Goal: Transaction & Acquisition: Purchase product/service

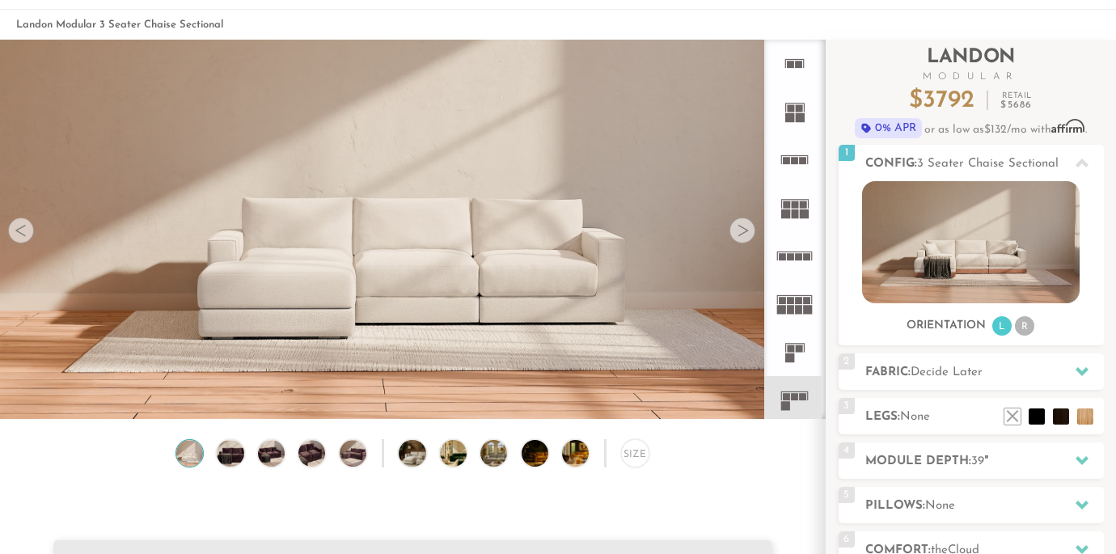
scroll to position [69, 0]
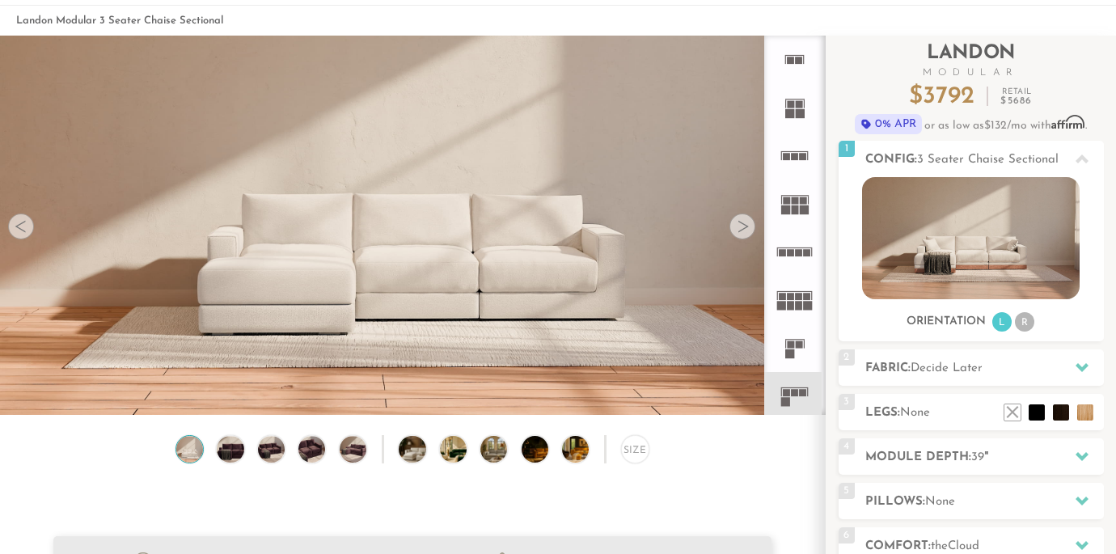
click at [752, 223] on div at bounding box center [742, 226] width 26 height 26
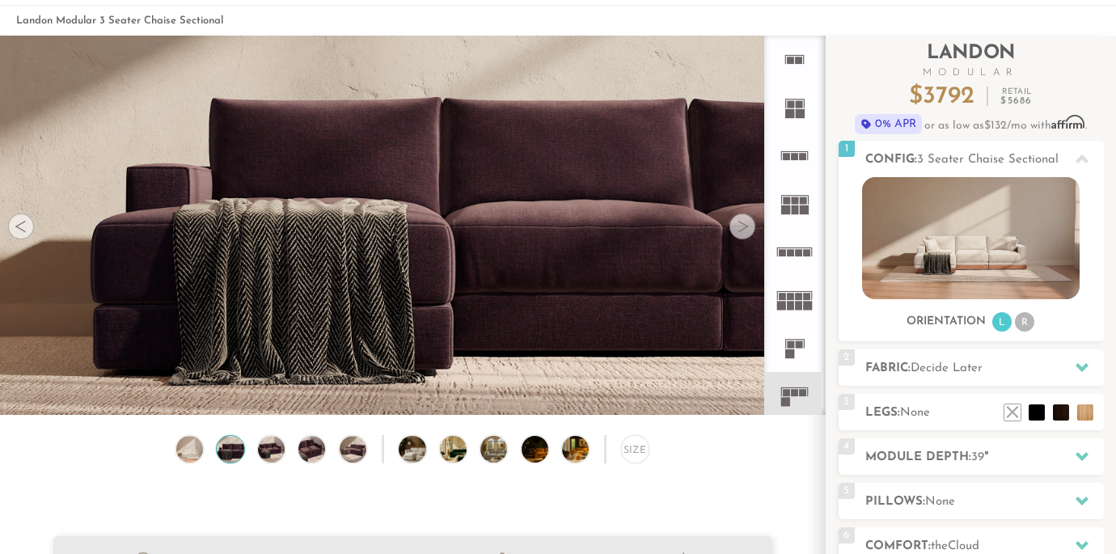
click at [752, 223] on div at bounding box center [742, 226] width 26 height 26
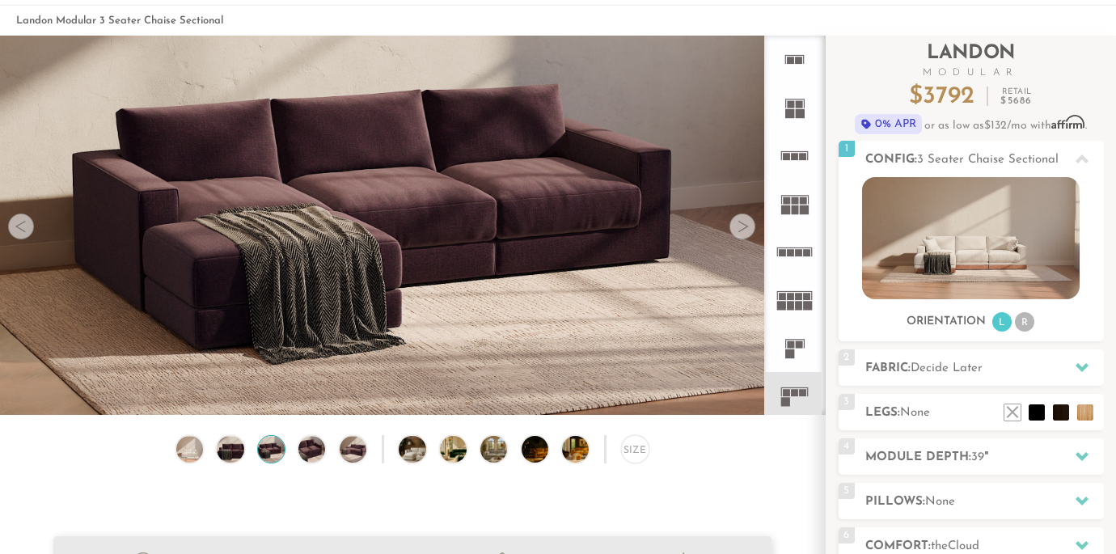
click at [752, 223] on div at bounding box center [742, 226] width 26 height 26
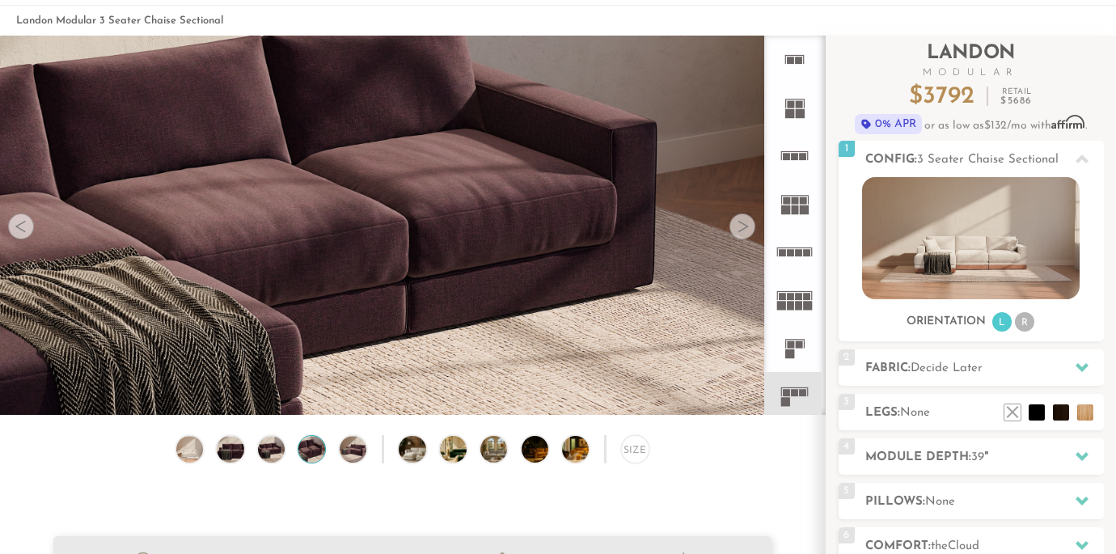
click at [752, 223] on div at bounding box center [742, 226] width 26 height 26
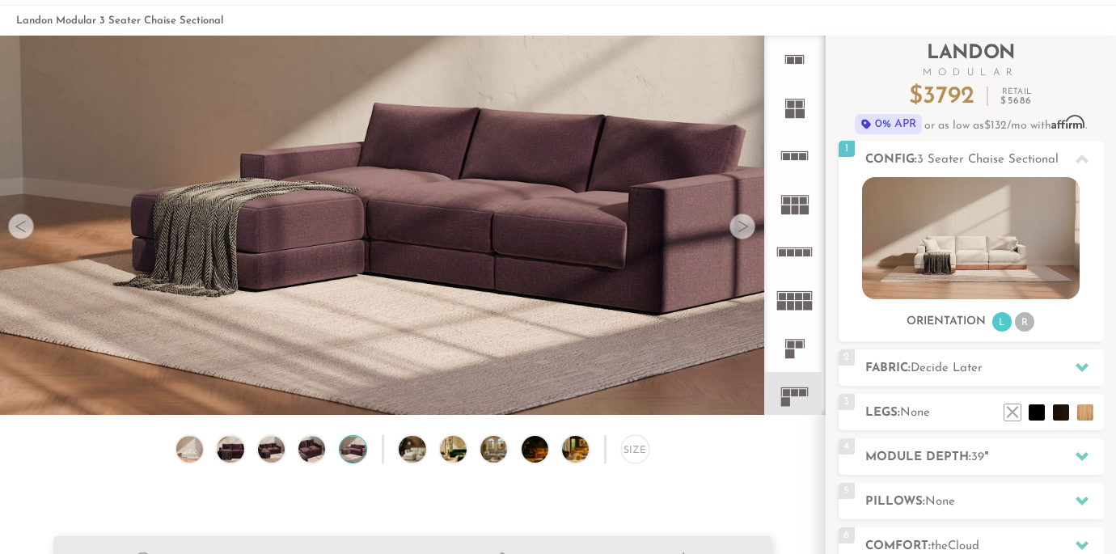
click at [752, 223] on div at bounding box center [742, 226] width 26 height 26
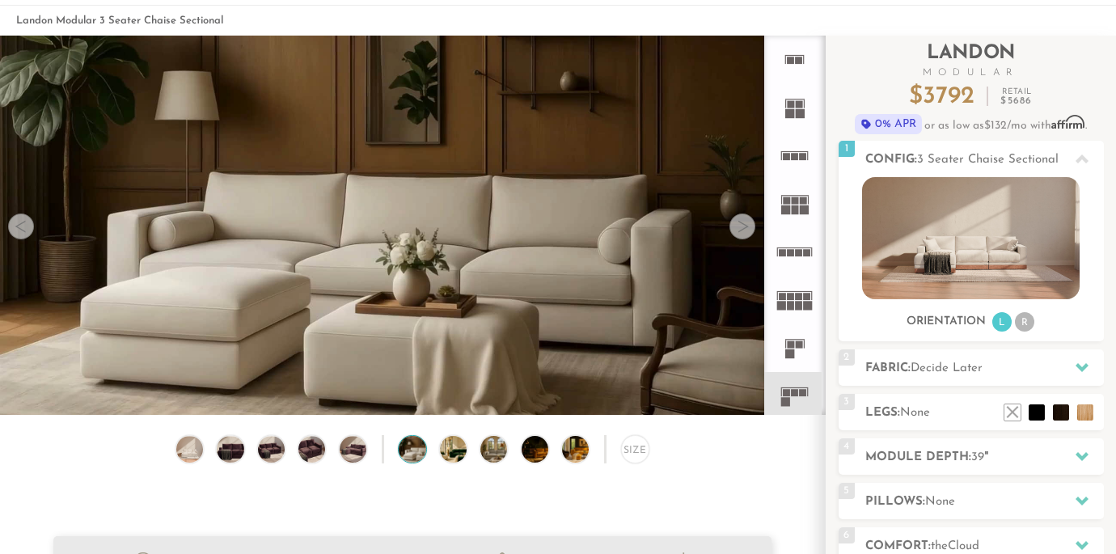
click at [752, 223] on div at bounding box center [742, 226] width 26 height 26
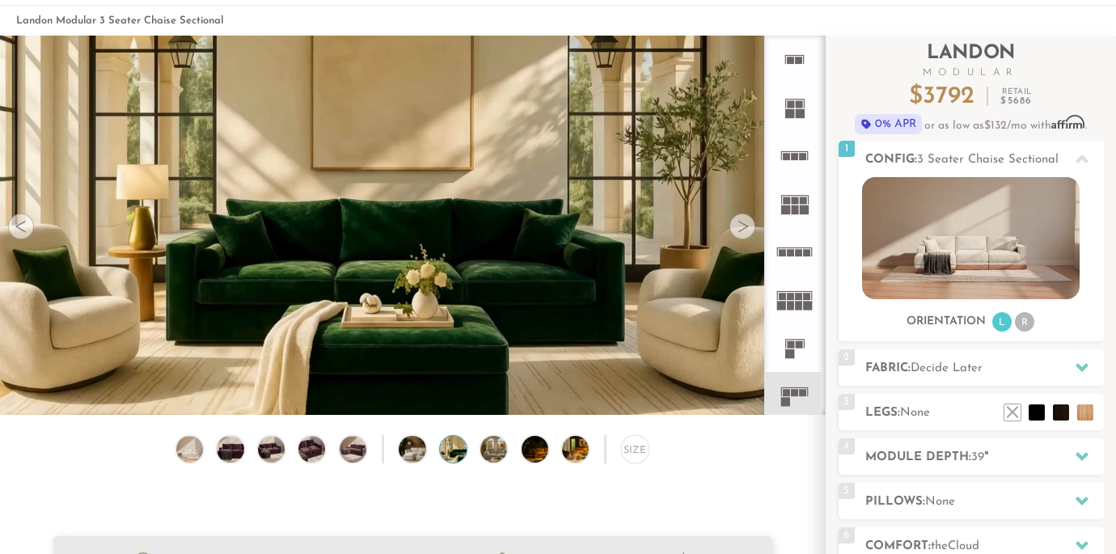
click at [752, 223] on div at bounding box center [742, 226] width 26 height 26
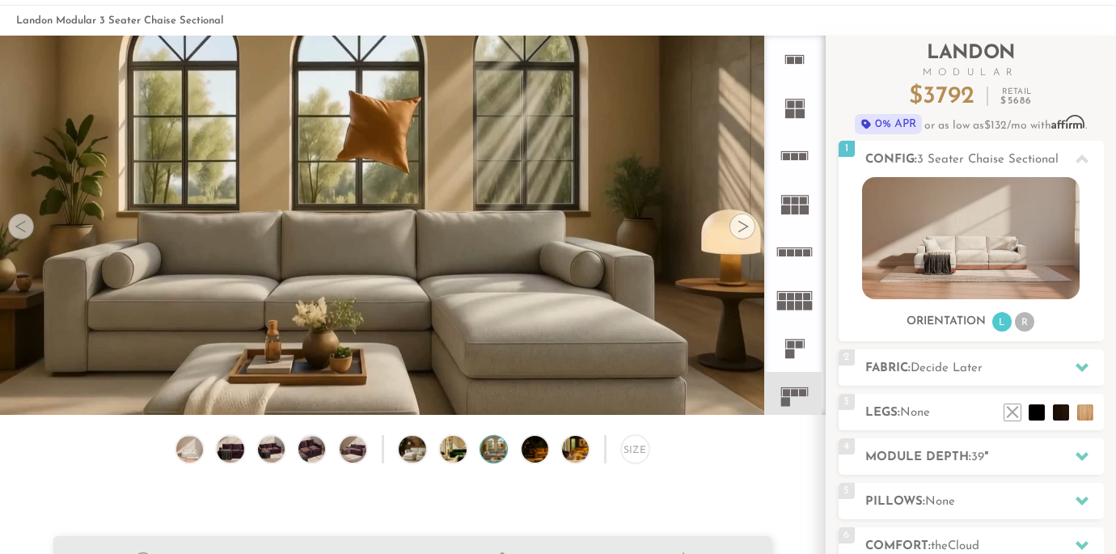
click at [752, 223] on div at bounding box center [742, 226] width 26 height 26
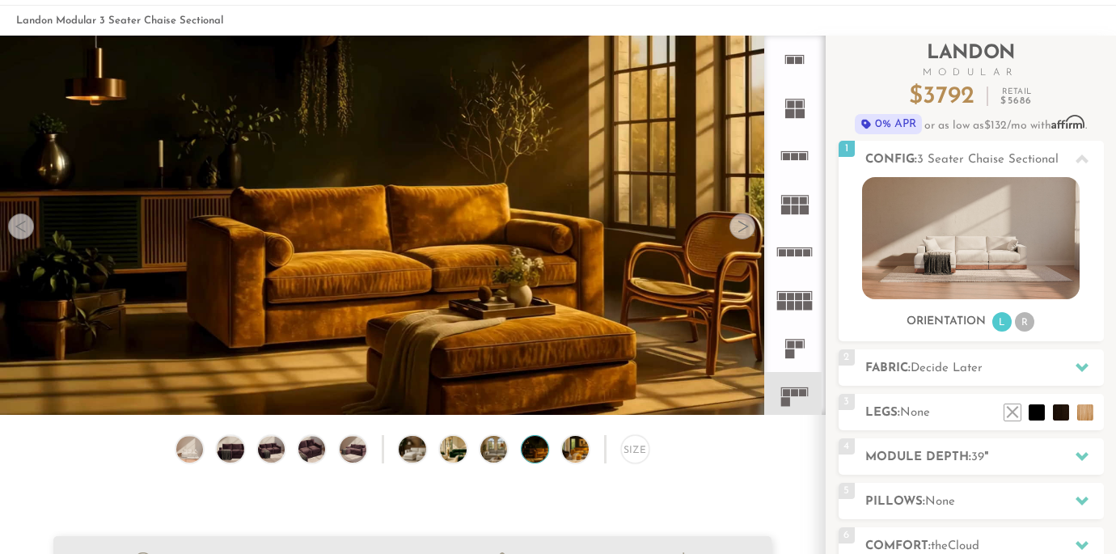
click at [752, 223] on div at bounding box center [742, 226] width 26 height 26
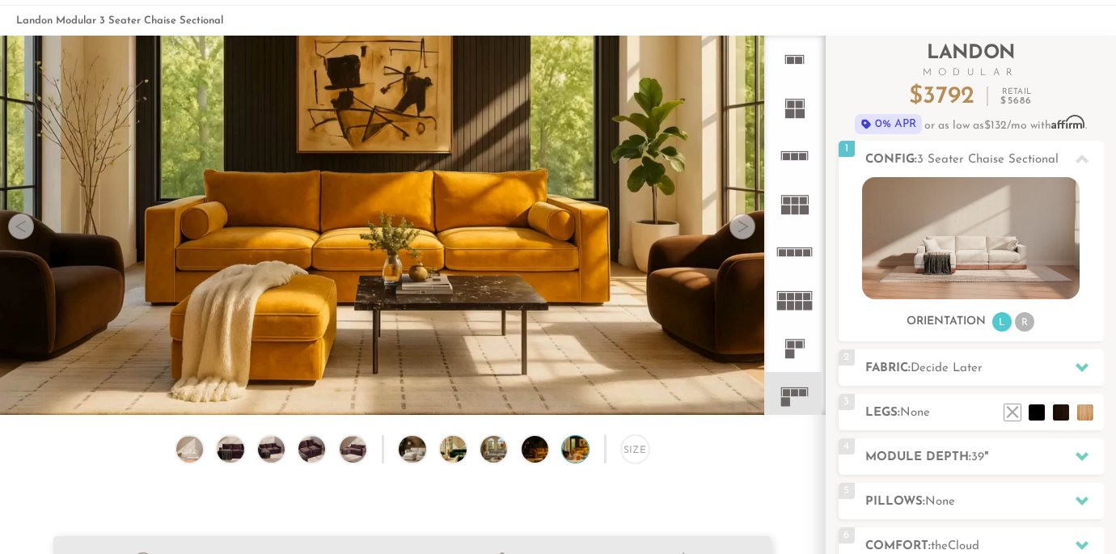
click at [752, 223] on div at bounding box center [742, 226] width 26 height 26
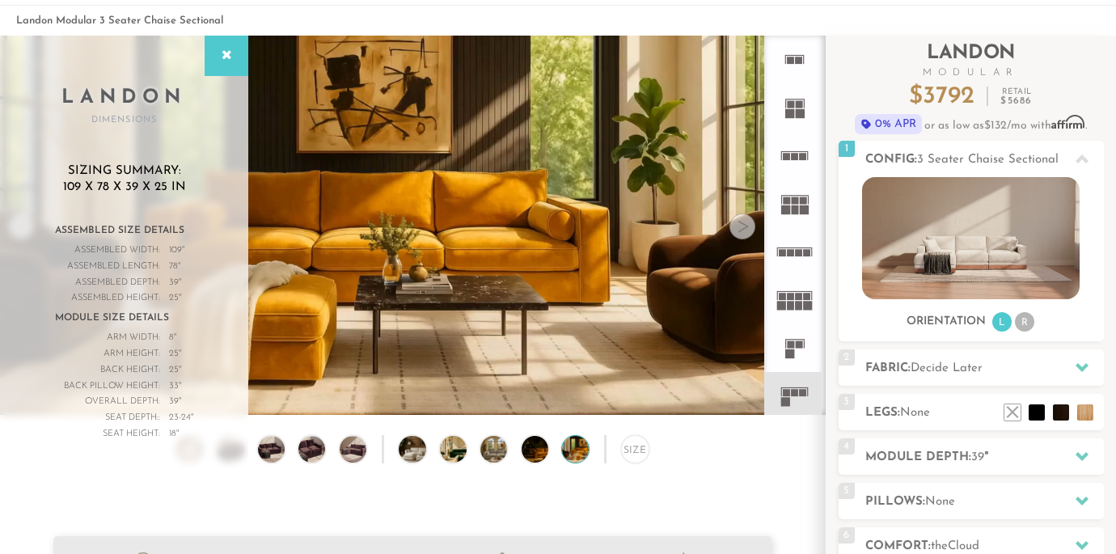
click at [741, 225] on div at bounding box center [742, 226] width 26 height 26
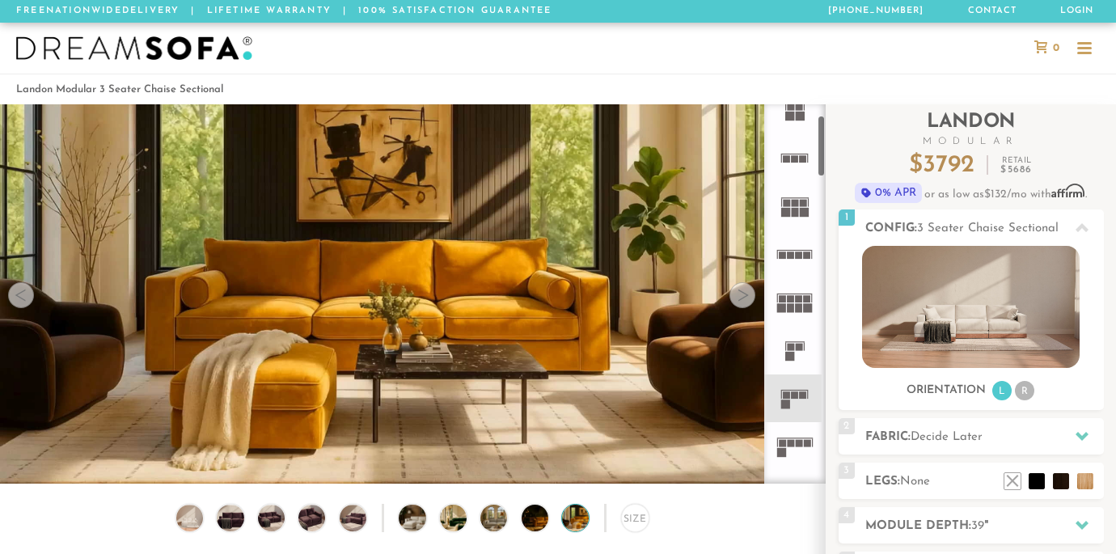
scroll to position [68, 0]
click at [799, 398] on icon at bounding box center [794, 397] width 48 height 48
click at [872, 433] on h2 "Fabric: Decide Later" at bounding box center [984, 437] width 239 height 19
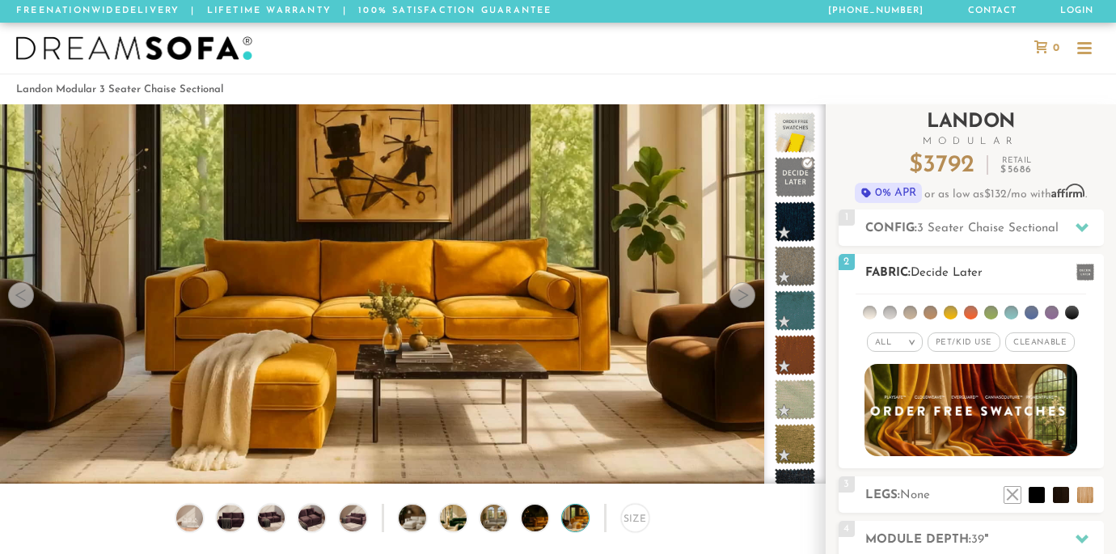
scroll to position [27, 0]
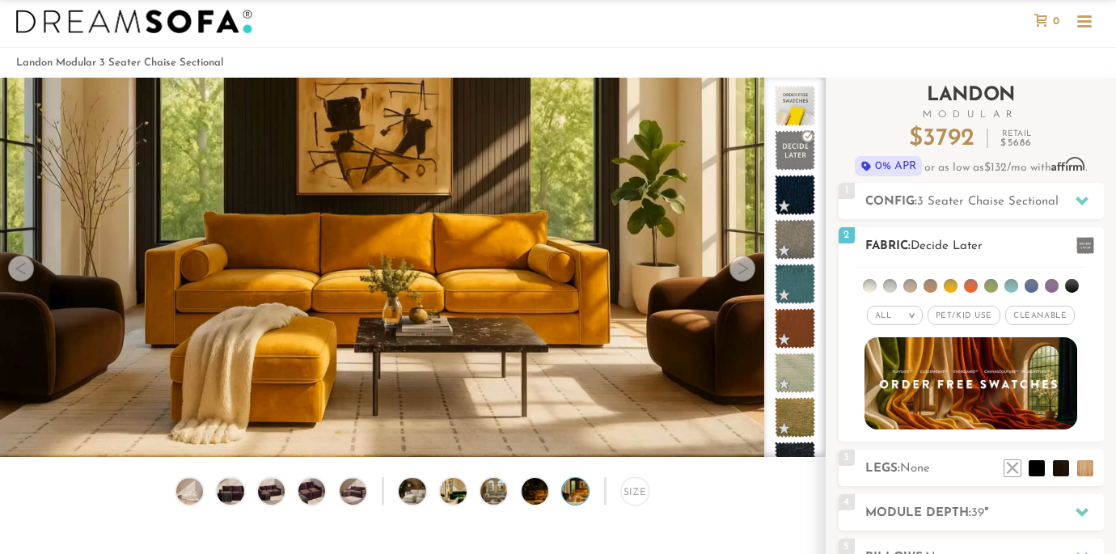
click at [910, 284] on li at bounding box center [910, 286] width 14 height 14
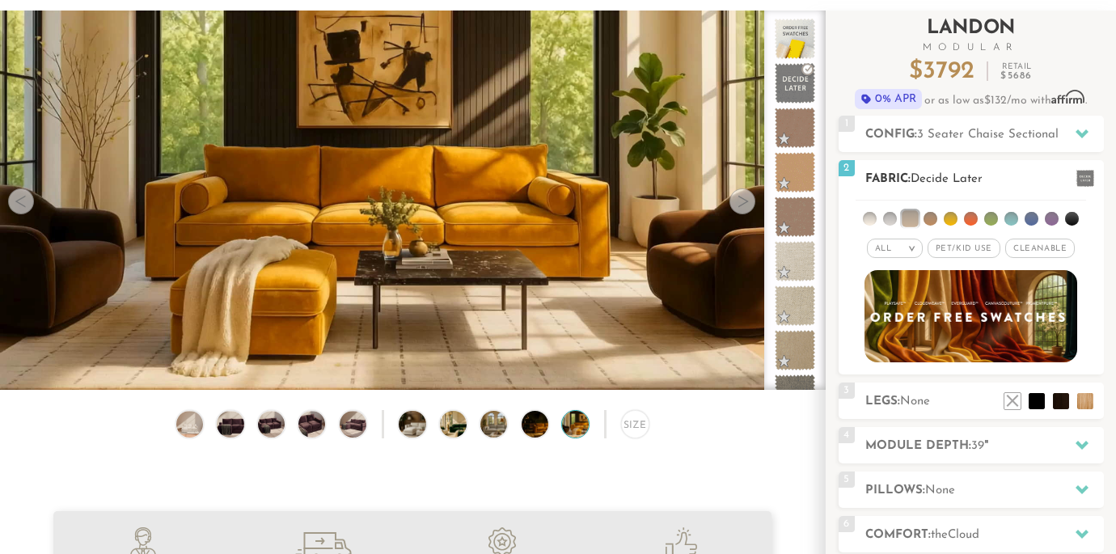
scroll to position [98, 0]
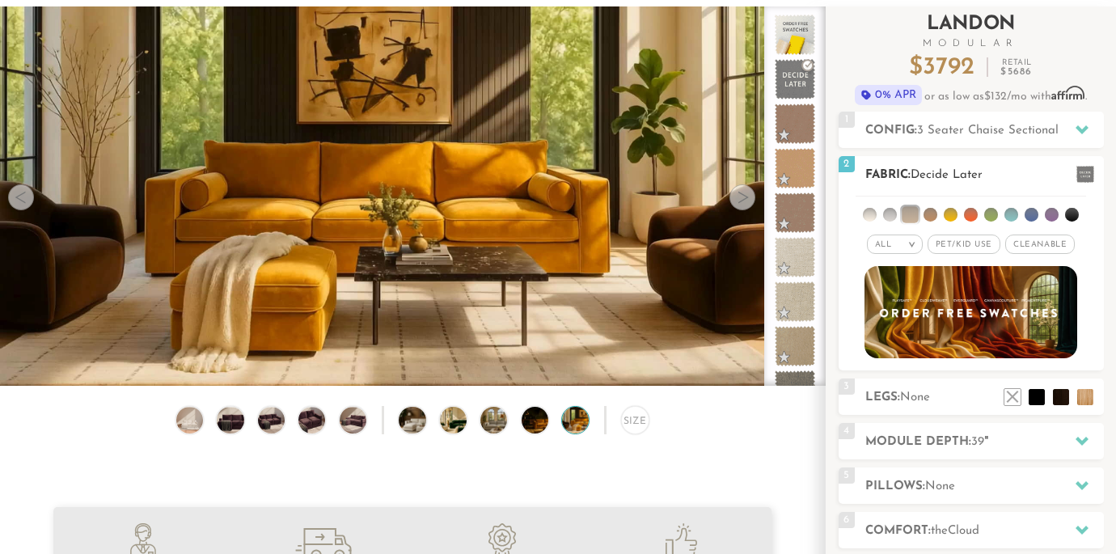
click at [893, 213] on li at bounding box center [890, 215] width 14 height 14
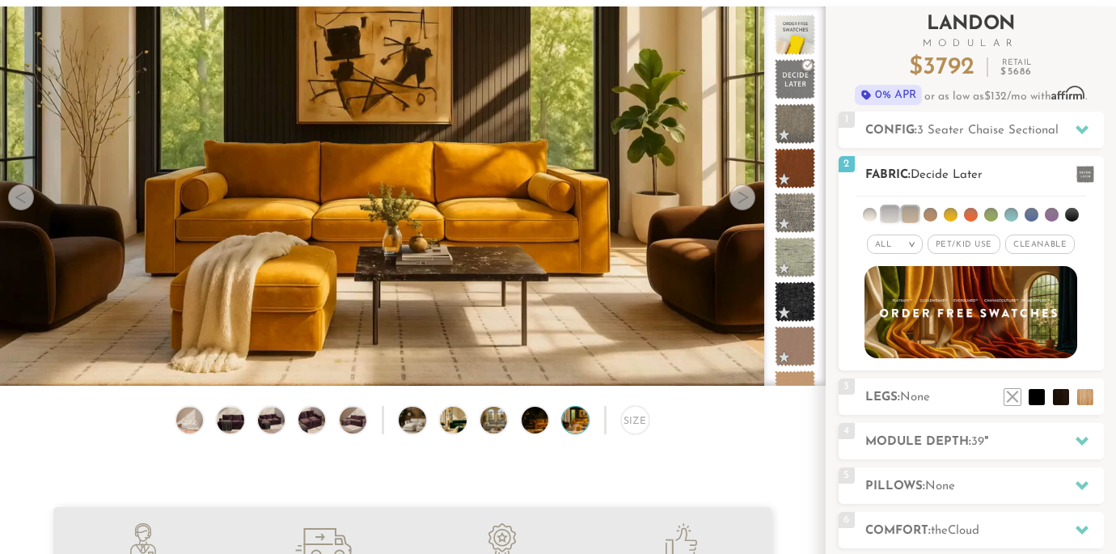
click at [869, 215] on li at bounding box center [870, 215] width 14 height 14
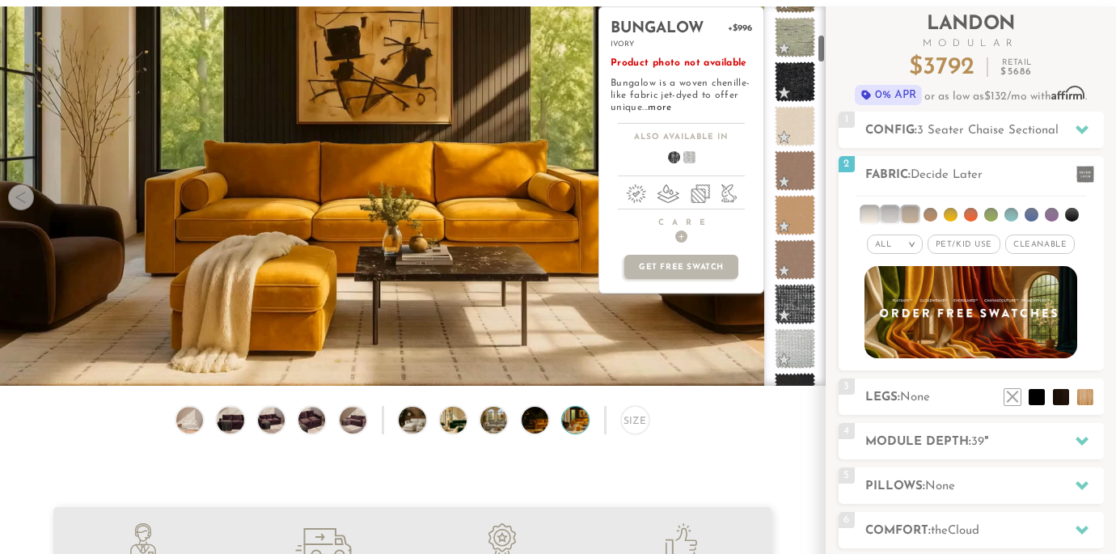
scroll to position [352, 0]
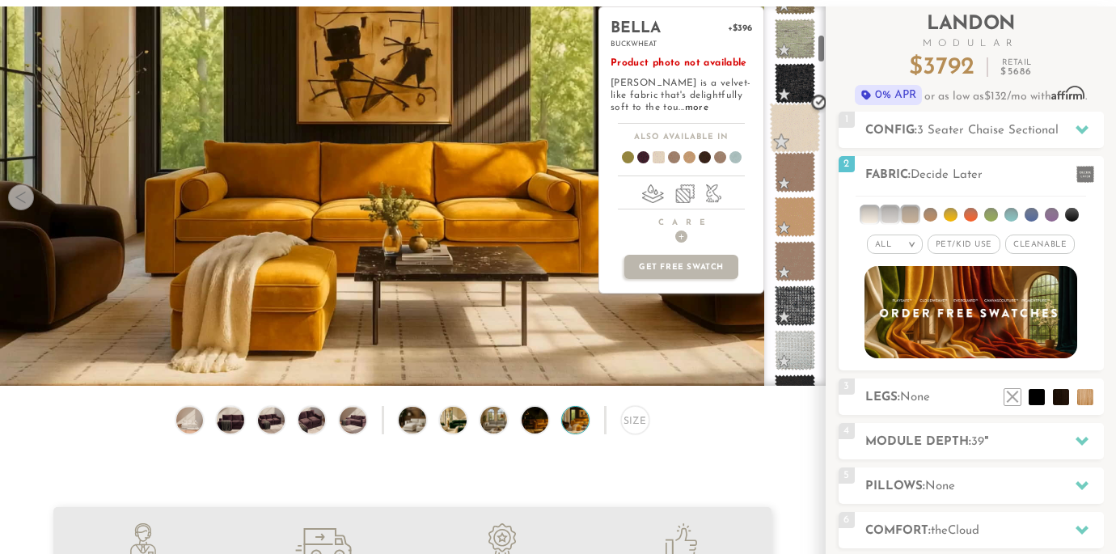
click at [790, 135] on span at bounding box center [795, 128] width 51 height 51
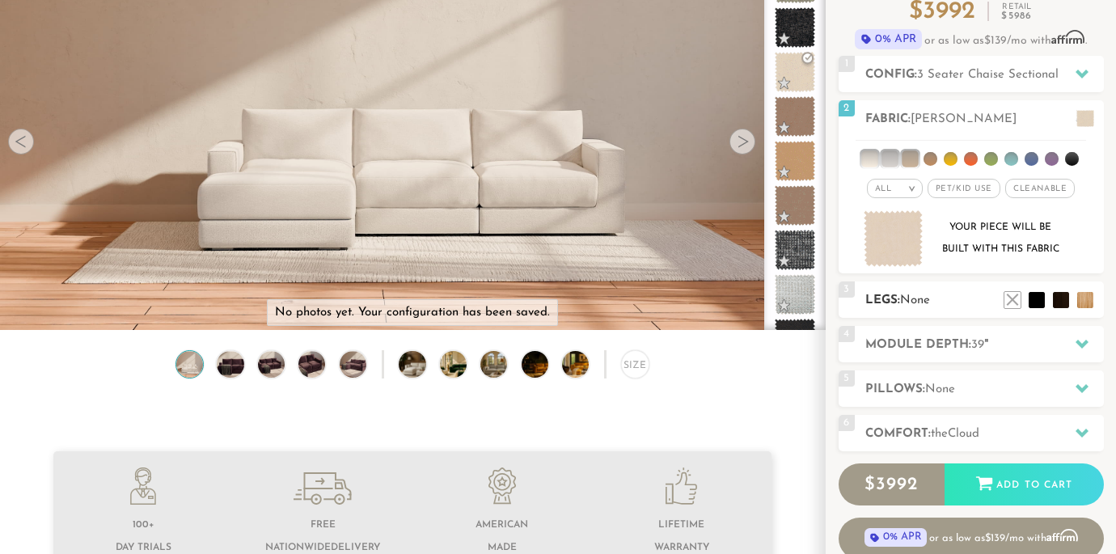
scroll to position [157, 0]
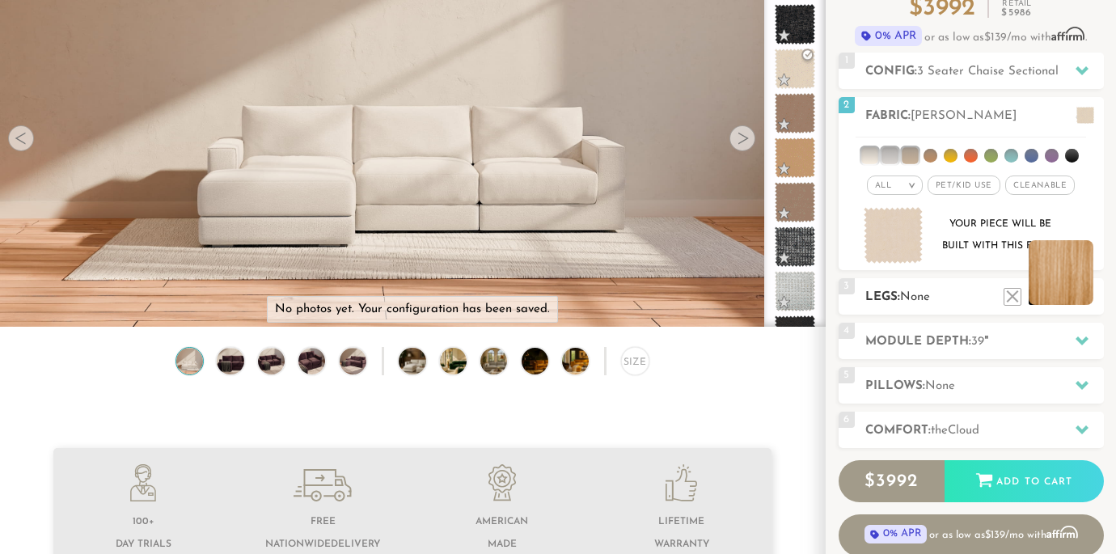
click at [1087, 299] on li at bounding box center [1060, 272] width 65 height 65
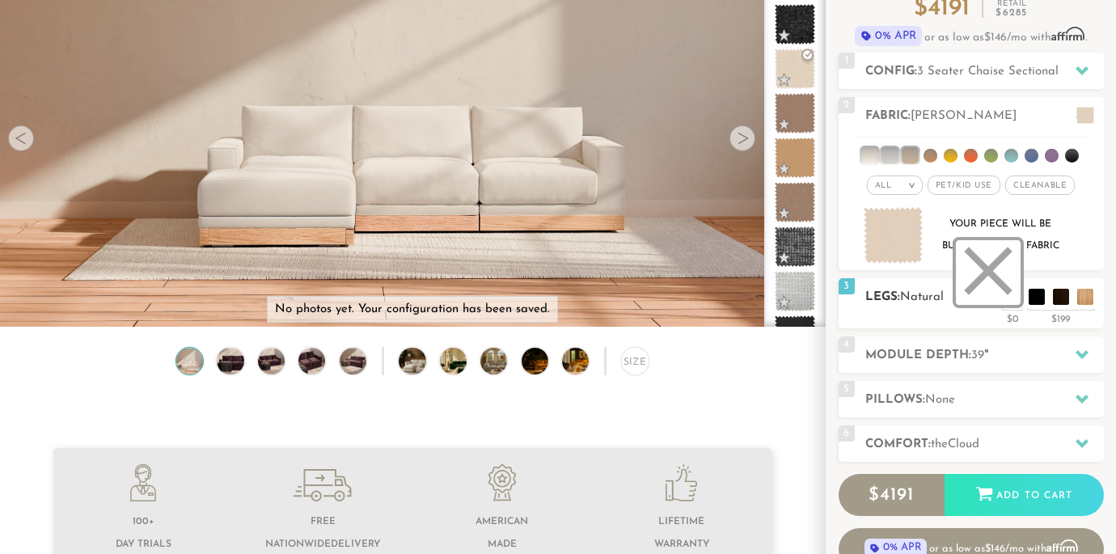
click at [1010, 301] on li at bounding box center [988, 272] width 65 height 65
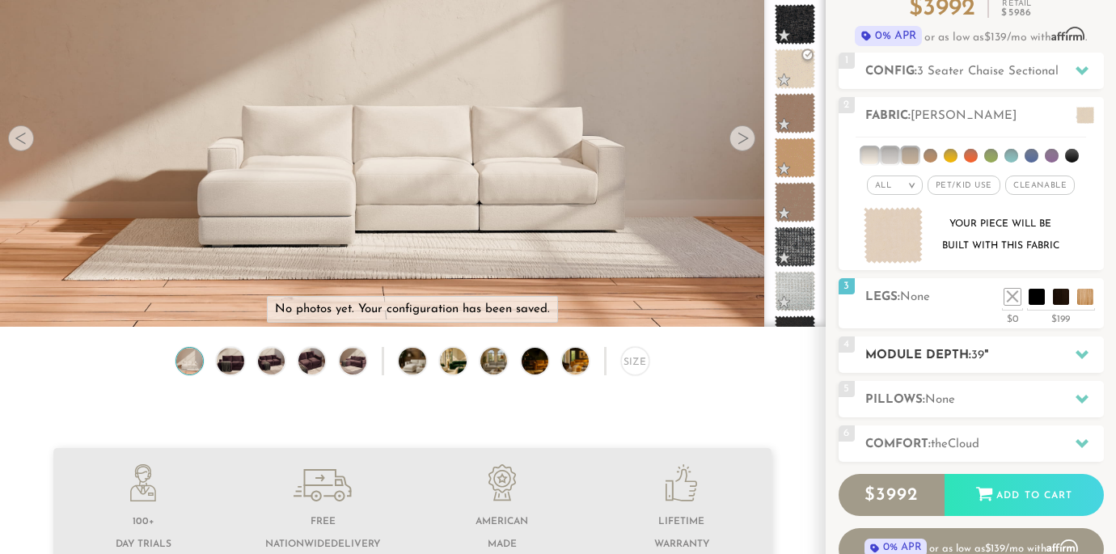
click at [954, 361] on h2 "Module Depth: 39 "" at bounding box center [984, 355] width 239 height 19
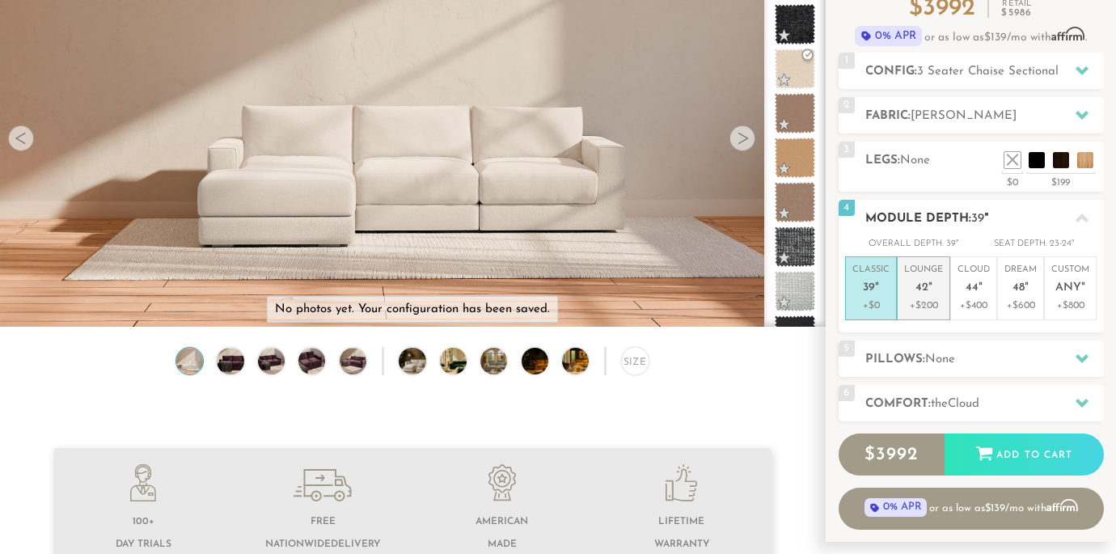
click at [931, 303] on p "+$200" at bounding box center [923, 305] width 39 height 15
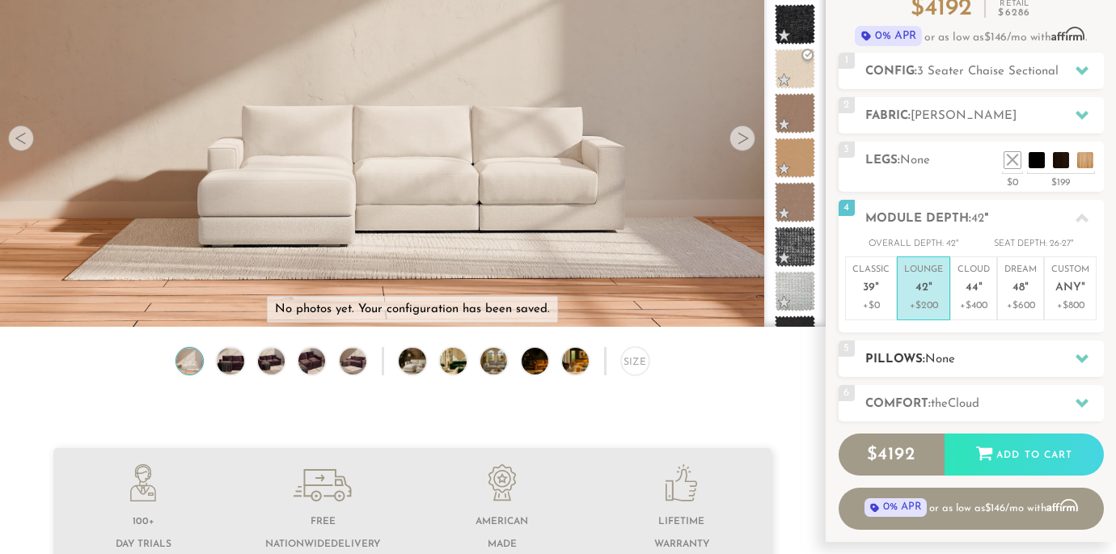
click at [943, 355] on span "None" at bounding box center [940, 359] width 30 height 12
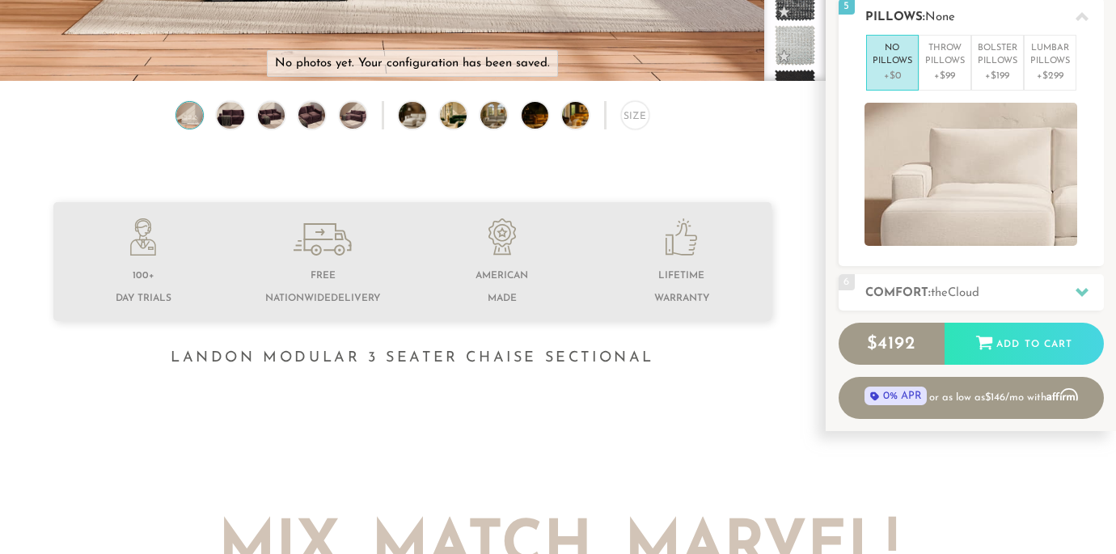
scroll to position [416, 0]
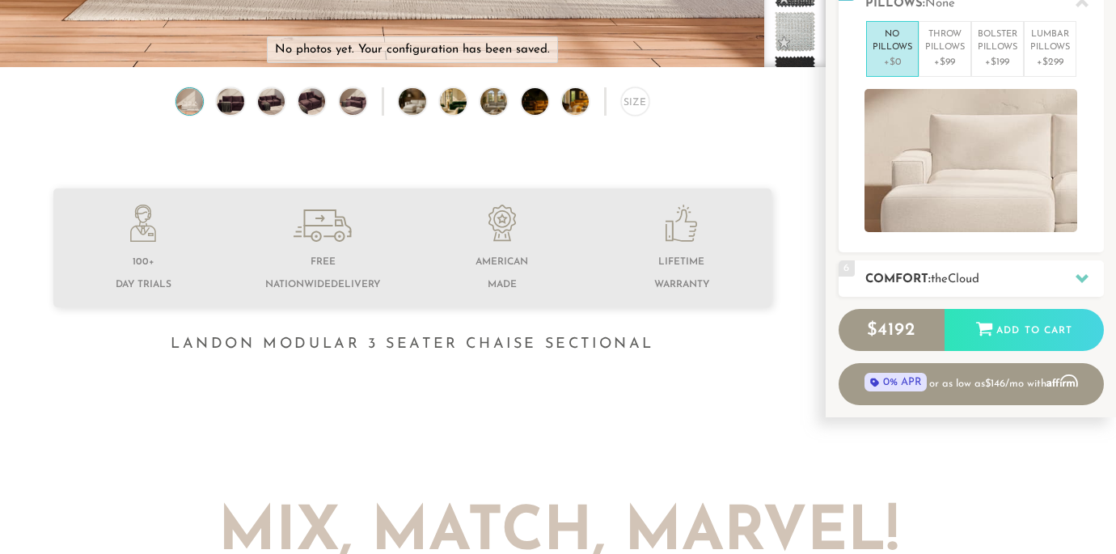
click at [946, 285] on h2 "Comfort: the Cloud" at bounding box center [984, 279] width 239 height 19
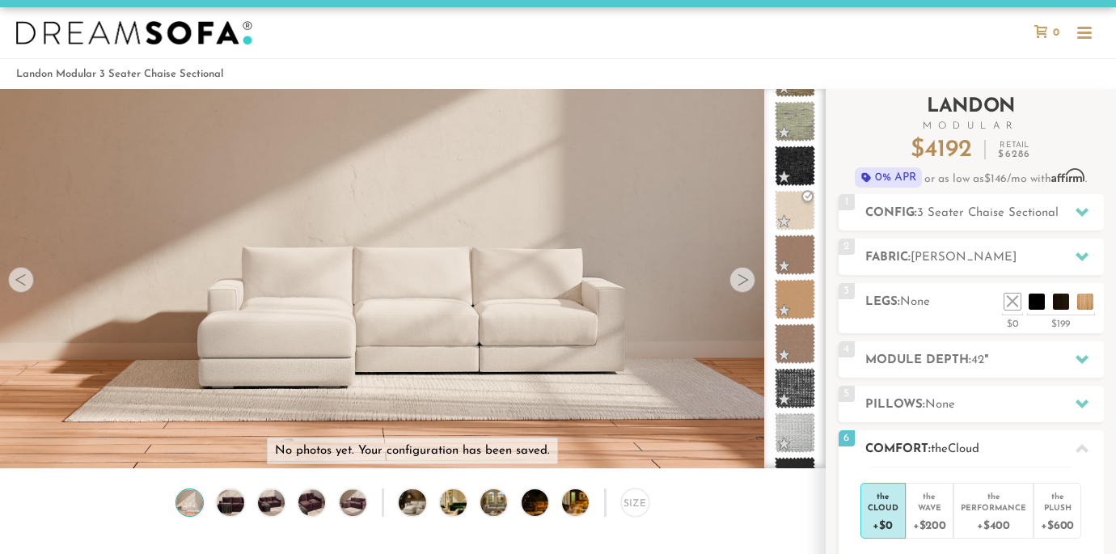
scroll to position [0, 0]
